Goal: Transaction & Acquisition: Purchase product/service

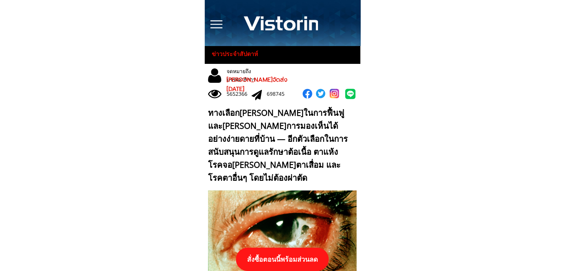
click at [285, 258] on p "สั่งซื้อตอนนี้พร้อมส่วนลด" at bounding box center [282, 259] width 93 height 23
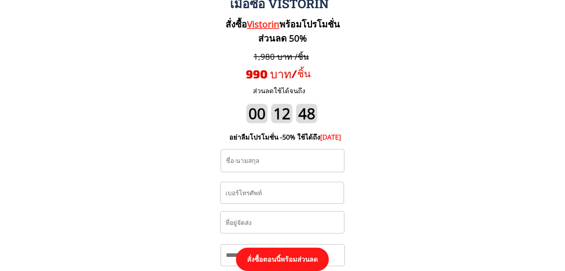
scroll to position [7751, 0]
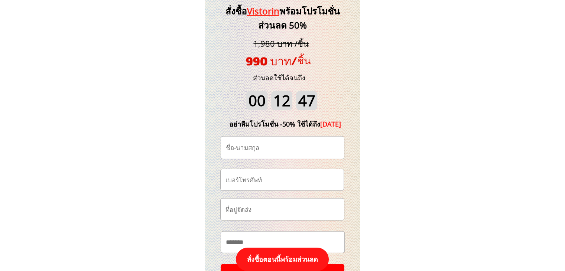
click at [295, 184] on input "tel" at bounding box center [282, 179] width 117 height 21
paste input "065-653-5985"
click at [253, 180] on input "065-653-5985" at bounding box center [282, 179] width 117 height 21
click at [252, 180] on input "065-653-5985" at bounding box center [282, 179] width 117 height 21
click at [238, 181] on input "065-6535985" at bounding box center [282, 179] width 117 height 21
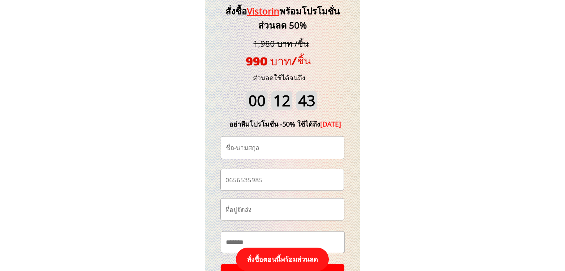
type input "0656535985"
click at [240, 143] on input "text" at bounding box center [282, 148] width 117 height 22
paste input "สําเนียง วังสินธุ์"
type input "สําเนียง วังสินธุ์"
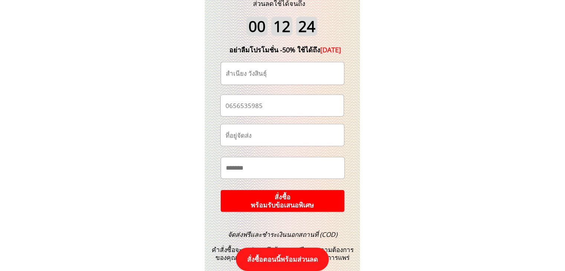
click at [290, 202] on p "สั่งซื้อ พร้อมรับข้อเสนอพิเศษ" at bounding box center [282, 201] width 124 height 22
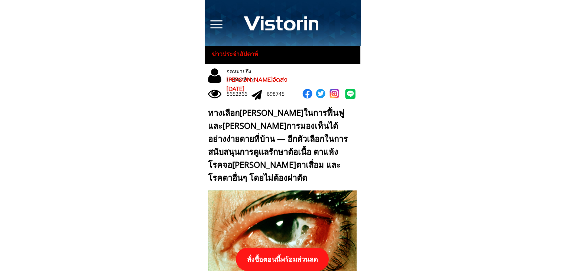
click at [292, 259] on p "สั่งซื้อตอนนี้พร้อมส่วนลด" at bounding box center [282, 259] width 94 height 23
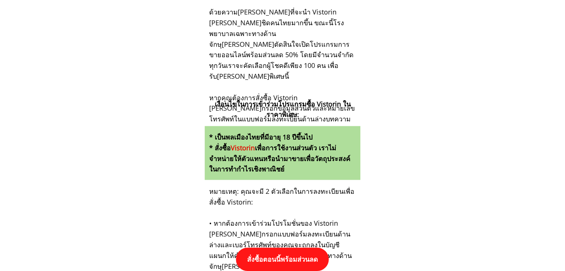
scroll to position [7714, 0]
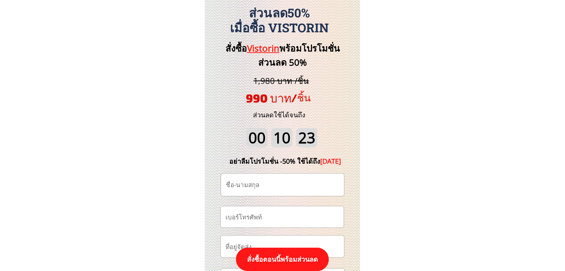
click at [287, 221] on input "tel" at bounding box center [282, 217] width 117 height 21
paste input "0981745285"
type input "0981745285"
click at [263, 183] on input "text" at bounding box center [282, 185] width 117 height 22
paste input "สําเนียง วังสินธุ์"
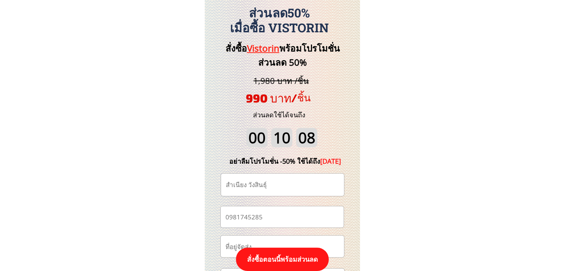
type input "สําเนียง วังสินธุ์"
click at [282, 254] on p "สั่งซื้อตอนนี้พร้อมส่วนลด" at bounding box center [282, 259] width 99 height 25
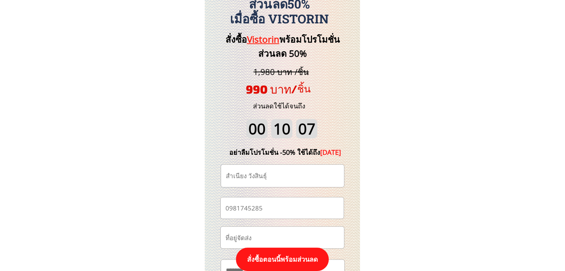
scroll to position [7789, 0]
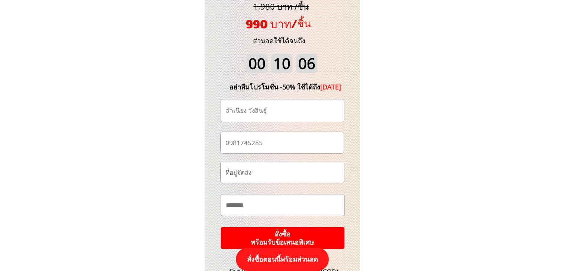
click at [288, 228] on p "สั่งซื้อ พร้อมรับข้อเสนอพิเศษ" at bounding box center [282, 238] width 127 height 23
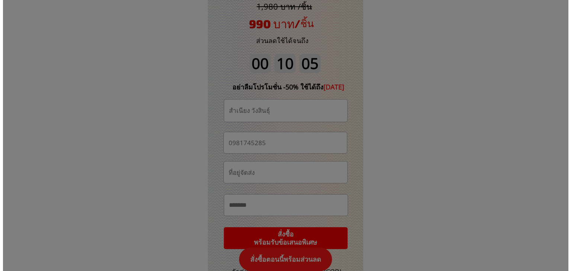
scroll to position [0, 0]
